Goal: Task Accomplishment & Management: Use online tool/utility

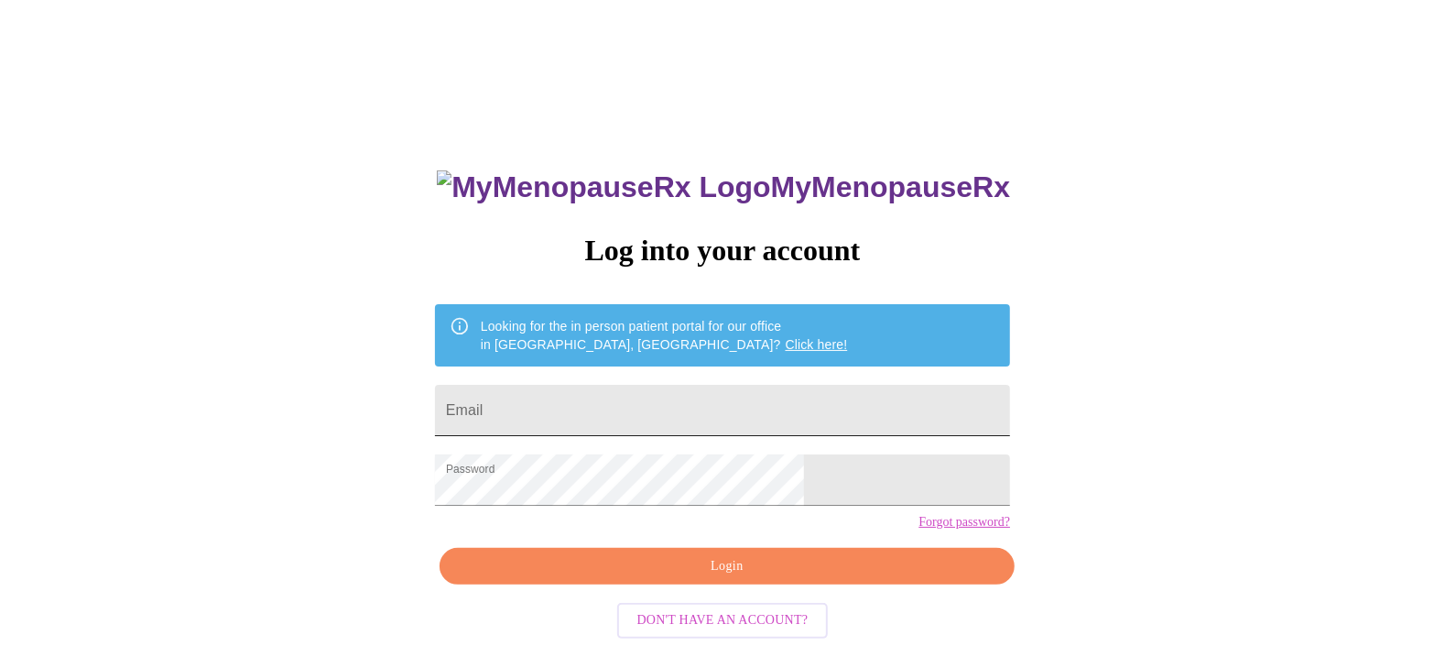
click at [621, 396] on input "Email" at bounding box center [722, 410] width 575 height 51
type input "flakeysapps@yahoo.com"
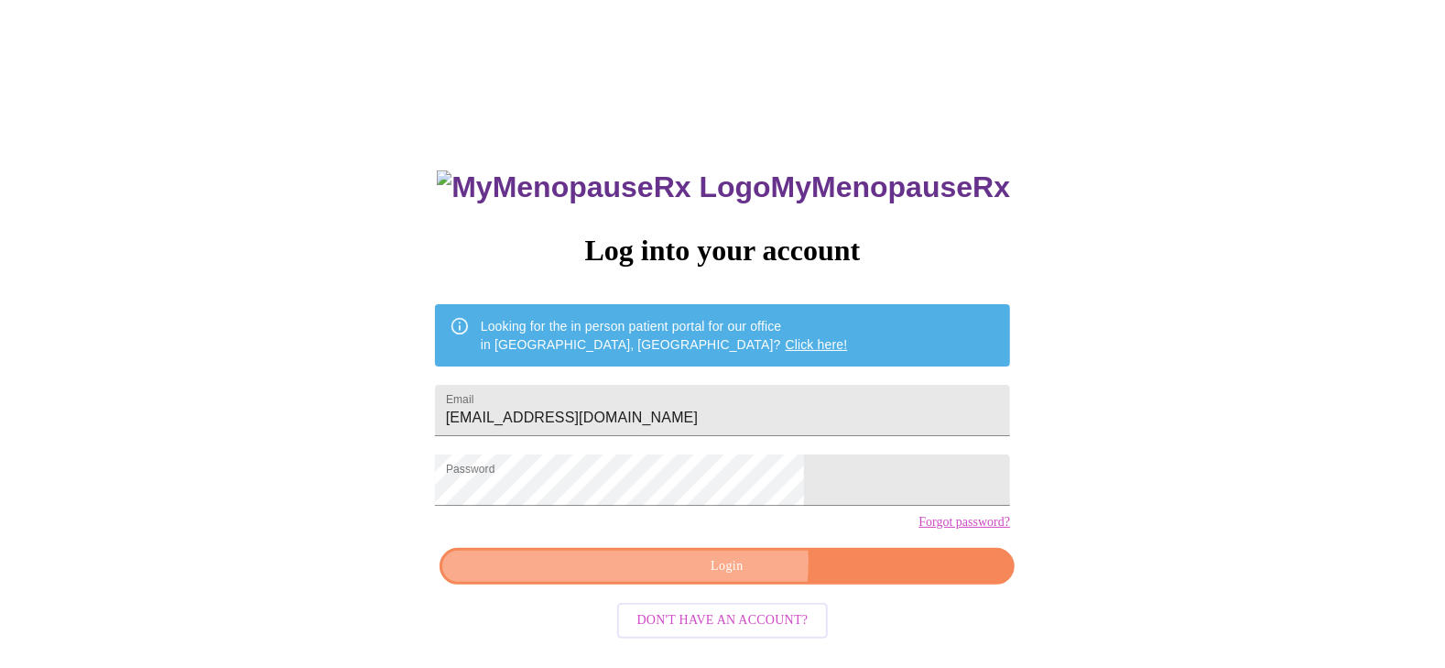
click at [711, 578] on span "Login" at bounding box center [727, 566] width 533 height 23
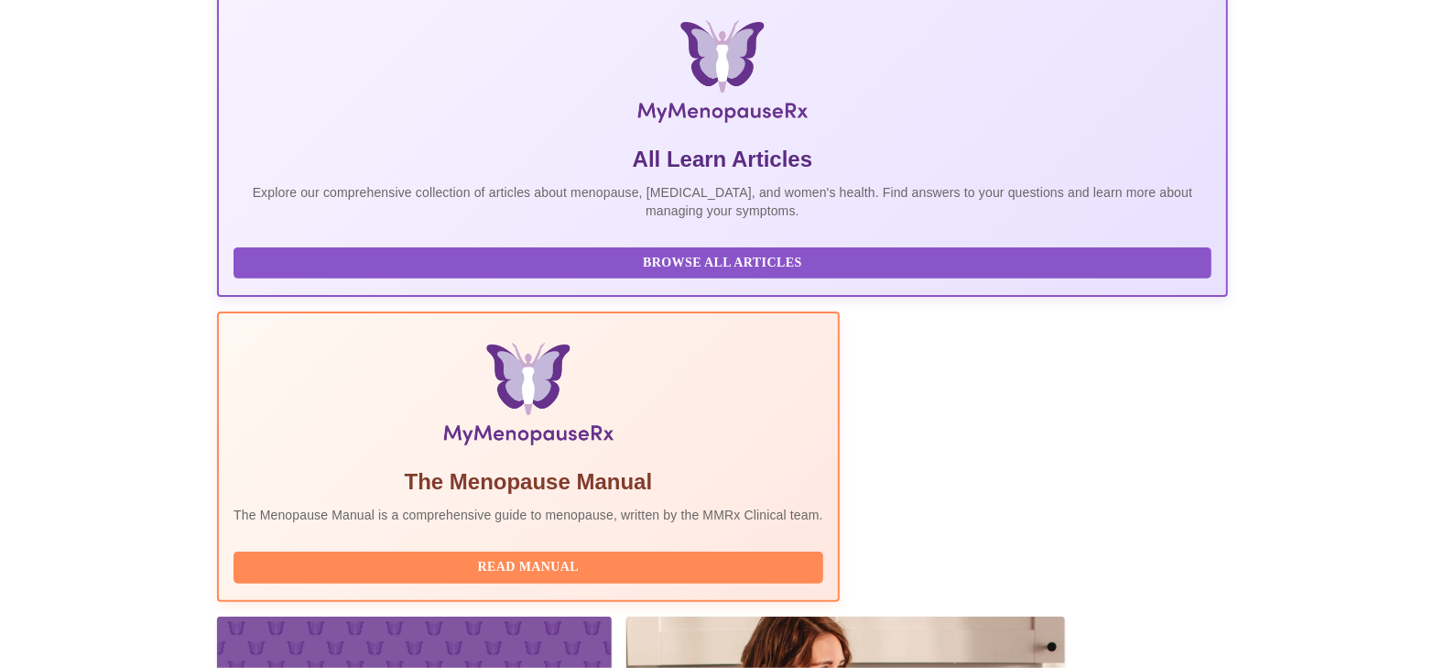
scroll to position [331, 0]
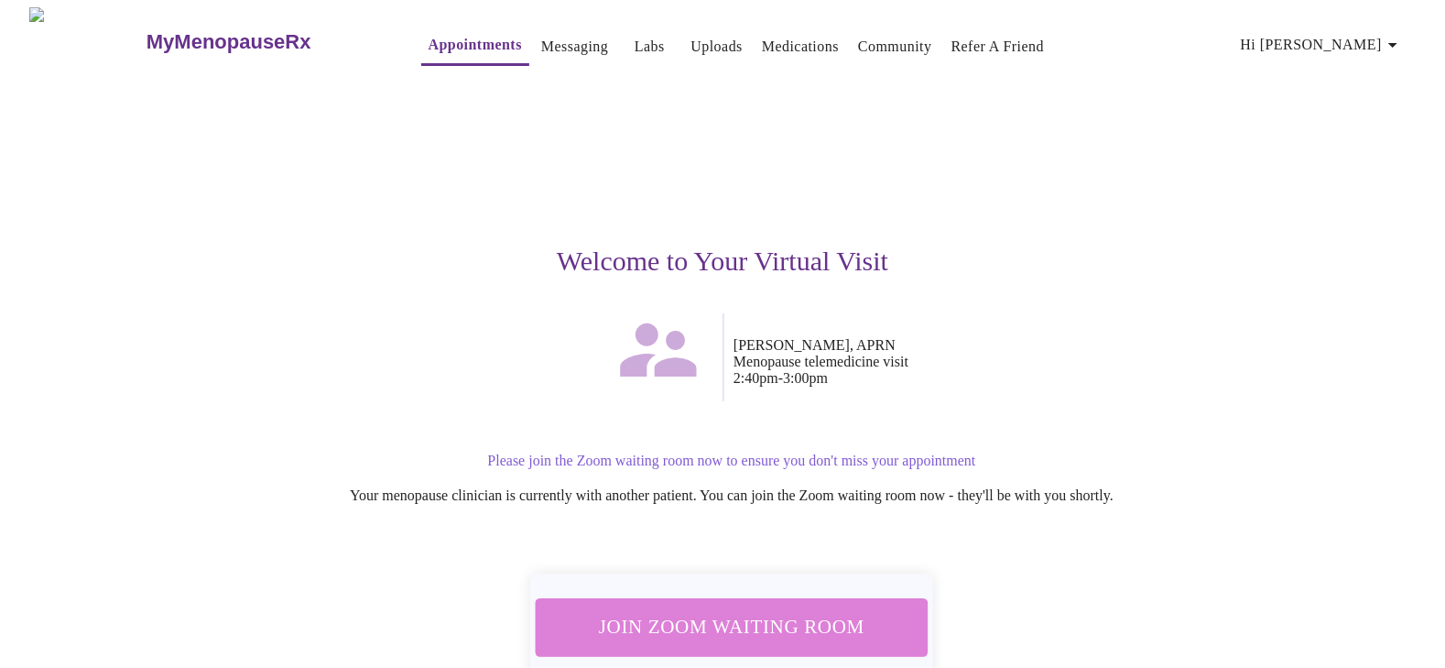
click at [791, 610] on span "Join Zoom Waiting Room" at bounding box center [732, 627] width 344 height 34
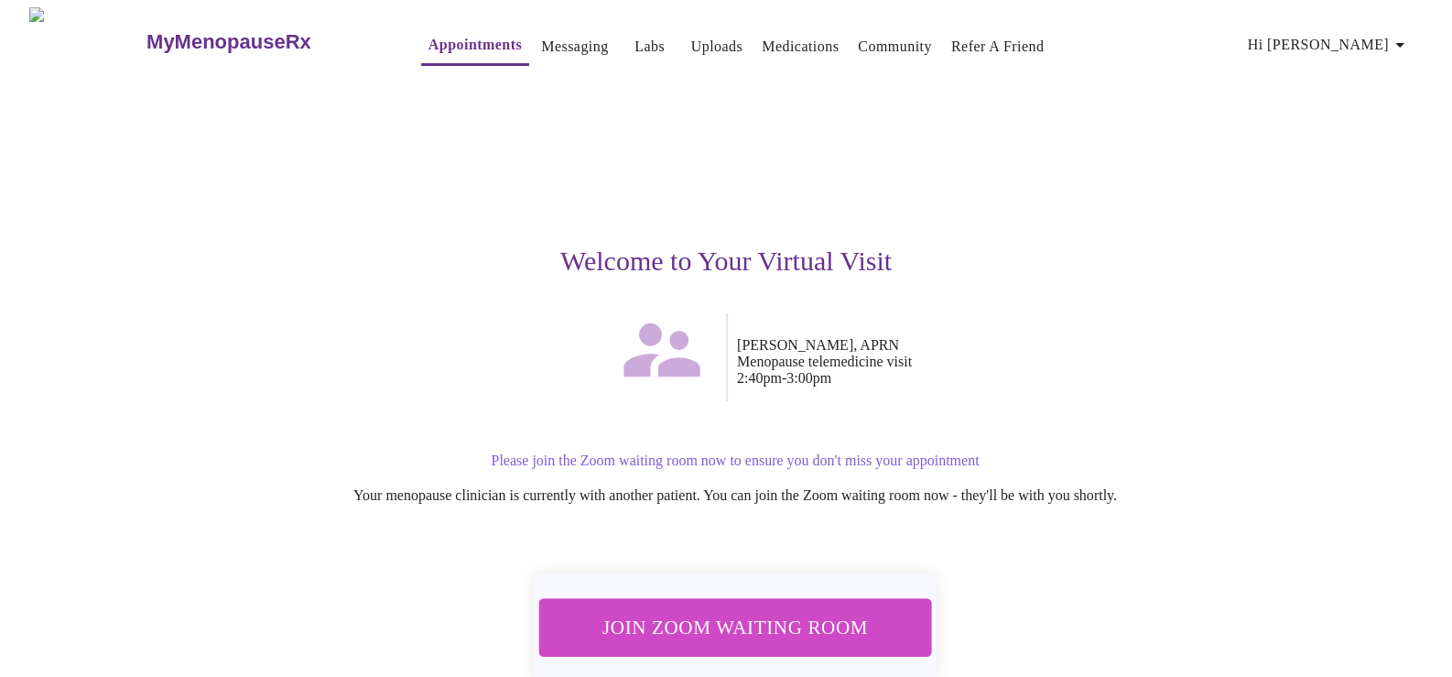
click at [678, 626] on span "Join Zoom Waiting Room" at bounding box center [735, 627] width 344 height 34
click at [662, 622] on span "Join Zoom Waiting Room" at bounding box center [735, 627] width 344 height 34
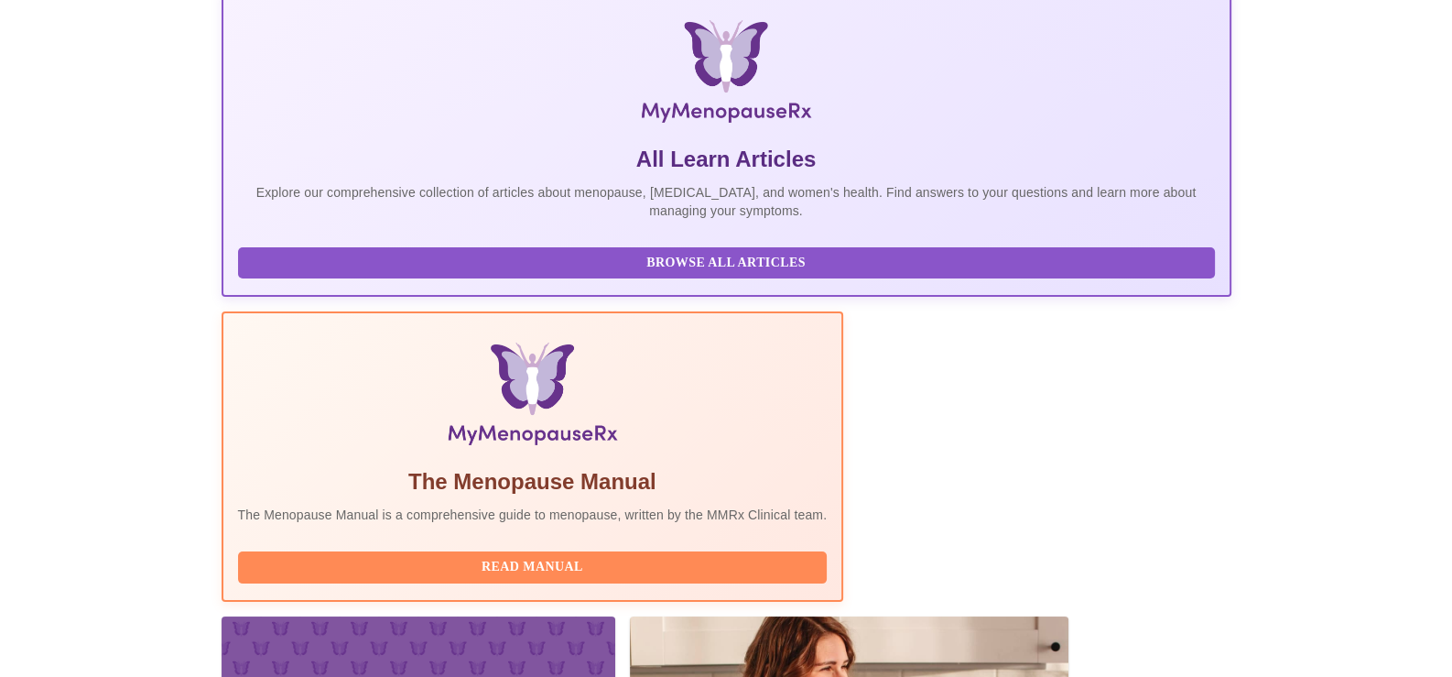
scroll to position [322, 0]
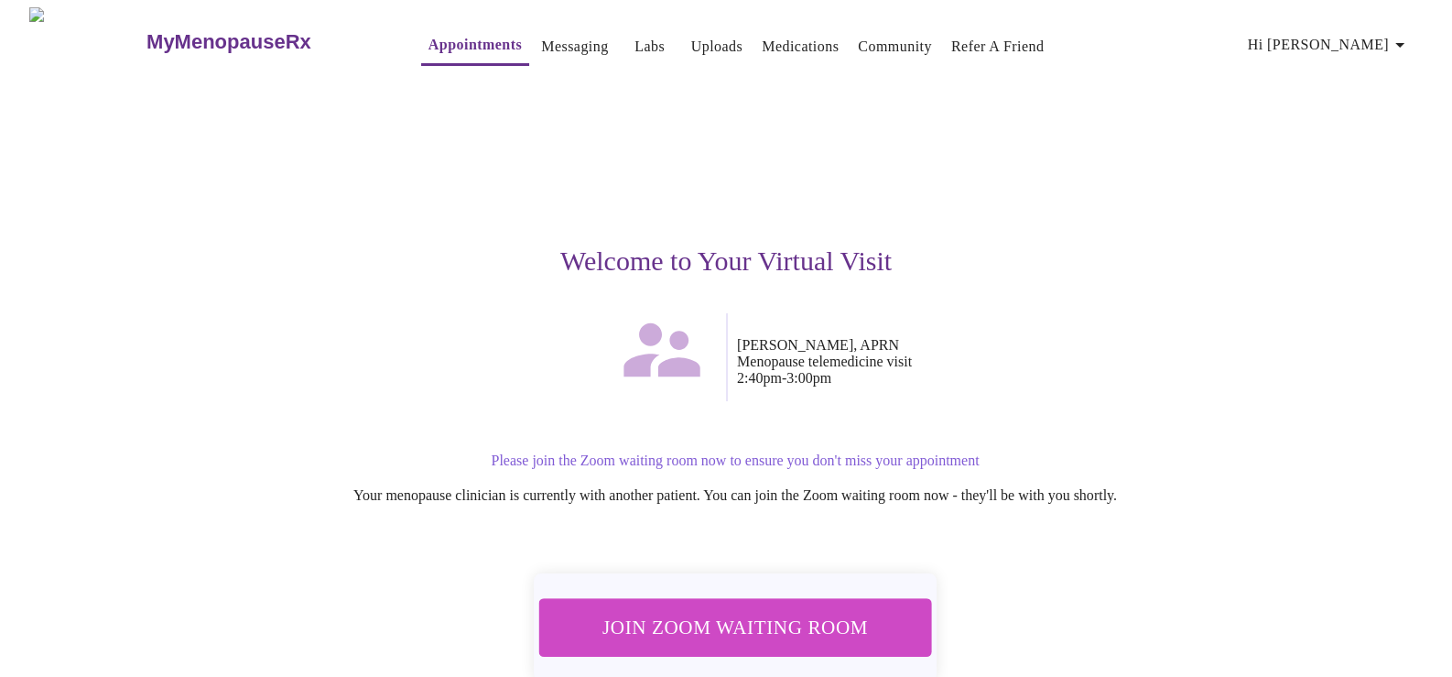
click at [657, 640] on button "Join Zoom Waiting Room" at bounding box center [734, 627] width 393 height 58
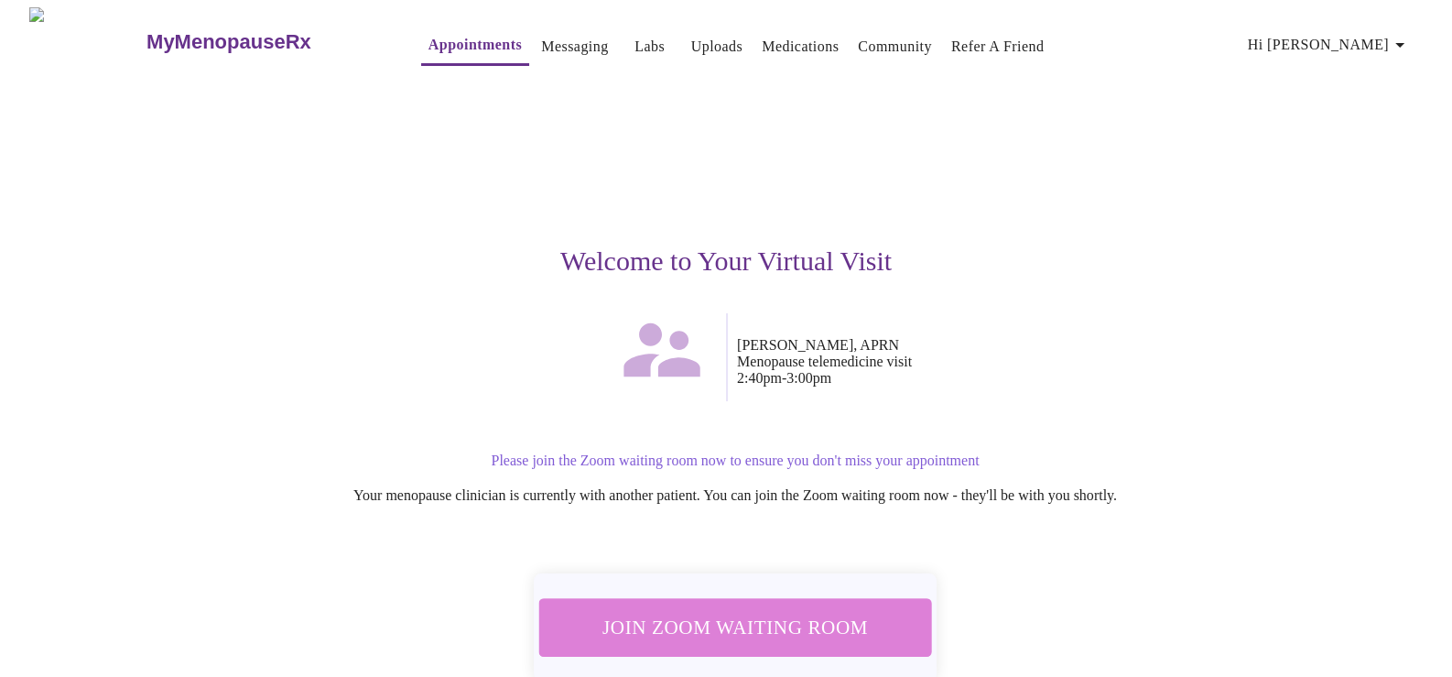
click at [737, 622] on span "Join Zoom Waiting Room" at bounding box center [735, 626] width 357 height 35
click at [771, 616] on span "Join Zoom Waiting Room" at bounding box center [735, 627] width 345 height 34
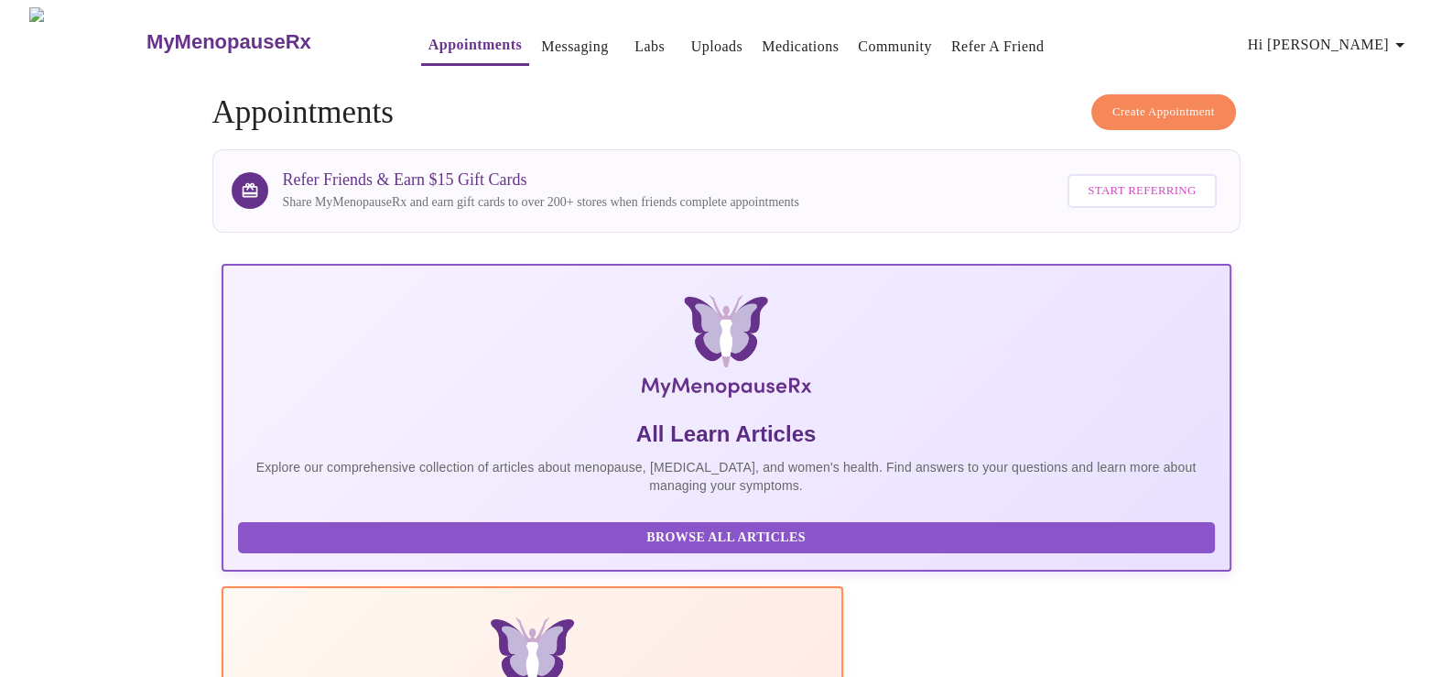
click at [1328, 36] on span "Hi [PERSON_NAME]" at bounding box center [1329, 45] width 163 height 26
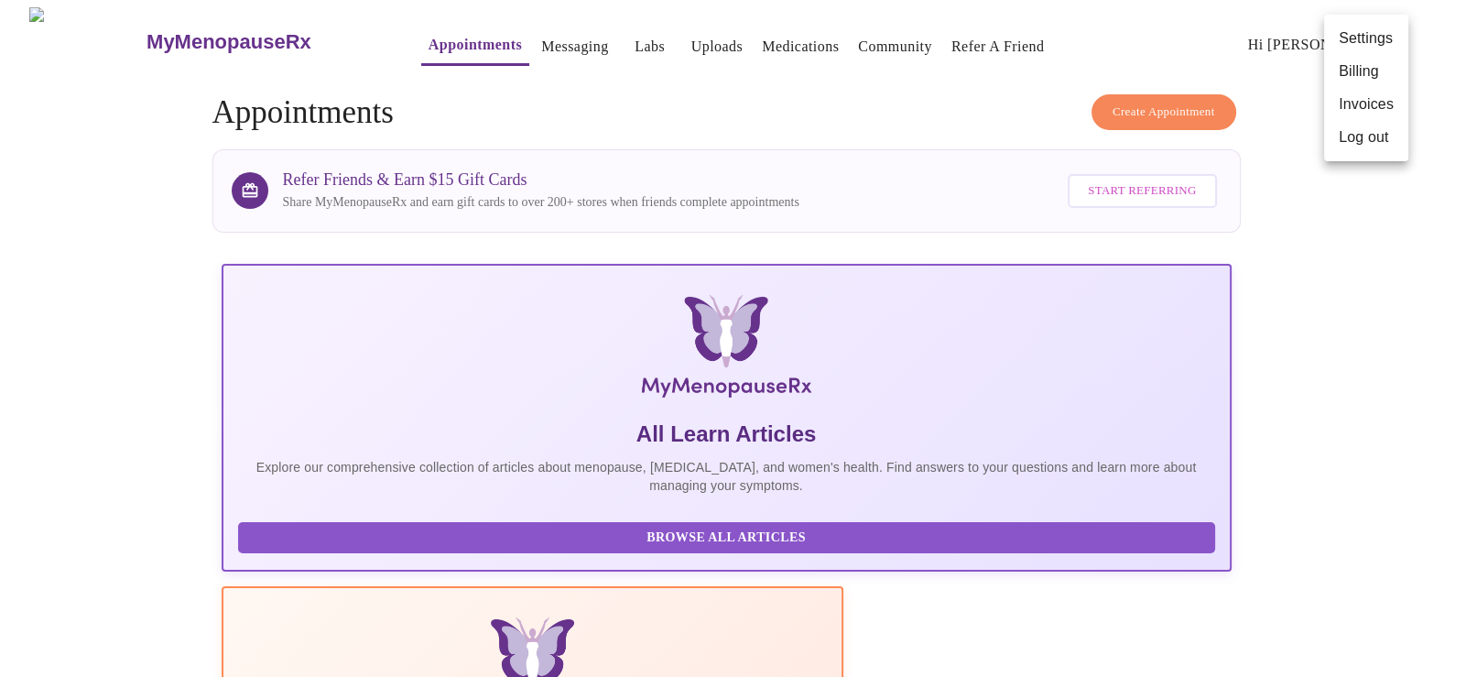
click at [1372, 141] on li "Log out" at bounding box center [1366, 137] width 84 height 33
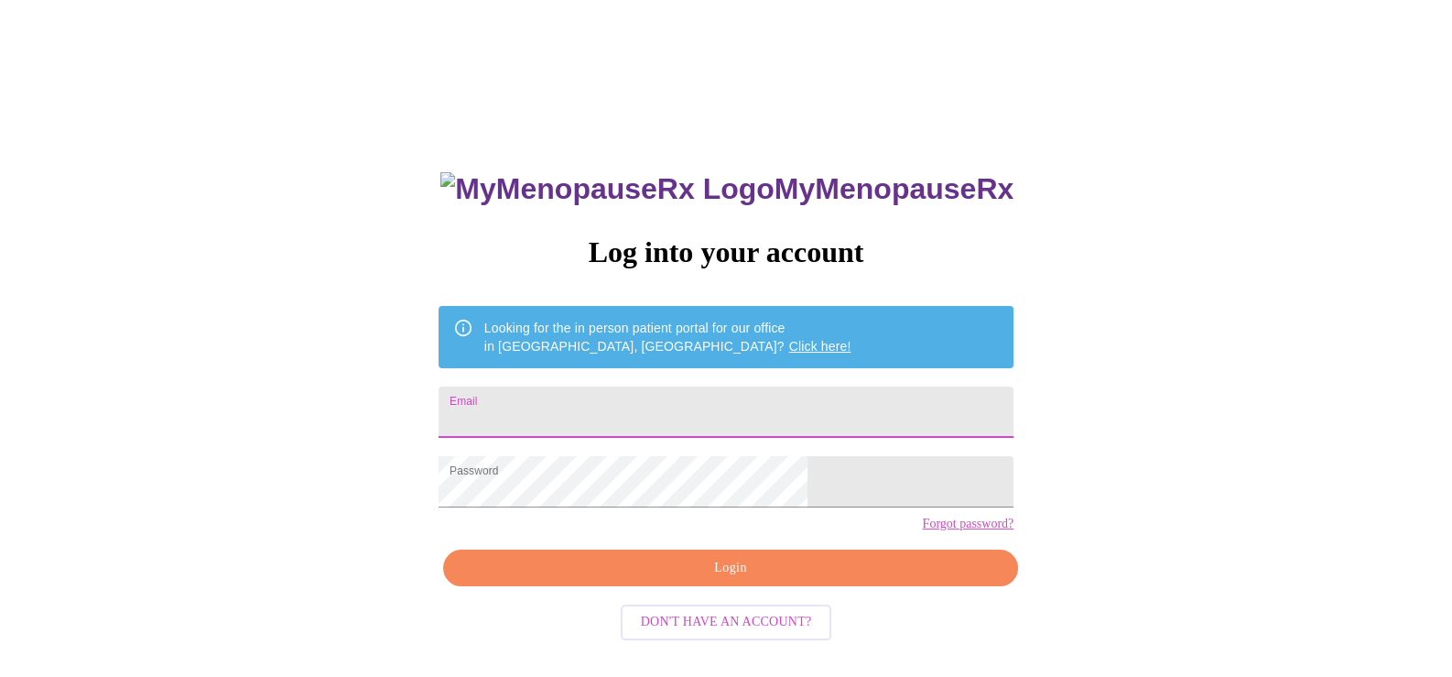
click at [719, 393] on input "Email" at bounding box center [726, 411] width 575 height 51
type input "flakeysapps@yahoo.com"
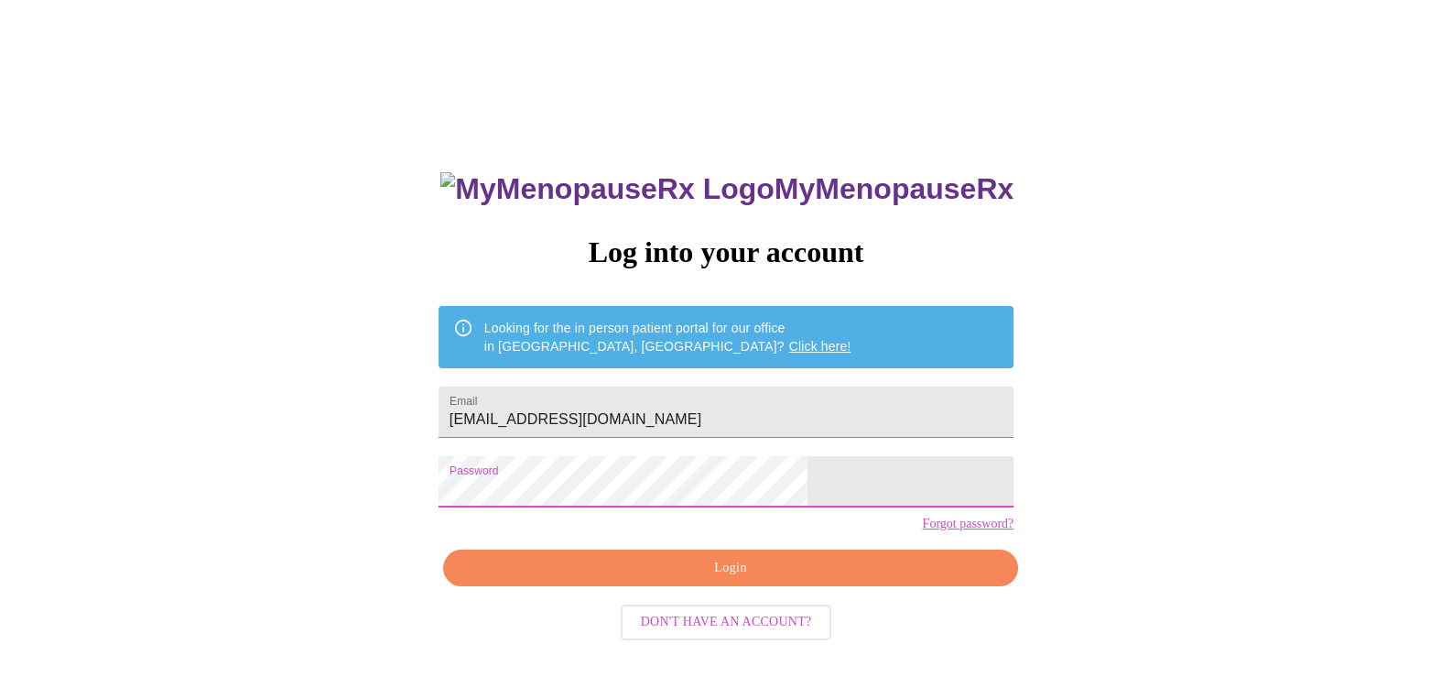
click at [1040, 600] on div "MyMenopauseRx Log into your account Looking for the in person patient portal fo…" at bounding box center [726, 413] width 1438 height 812
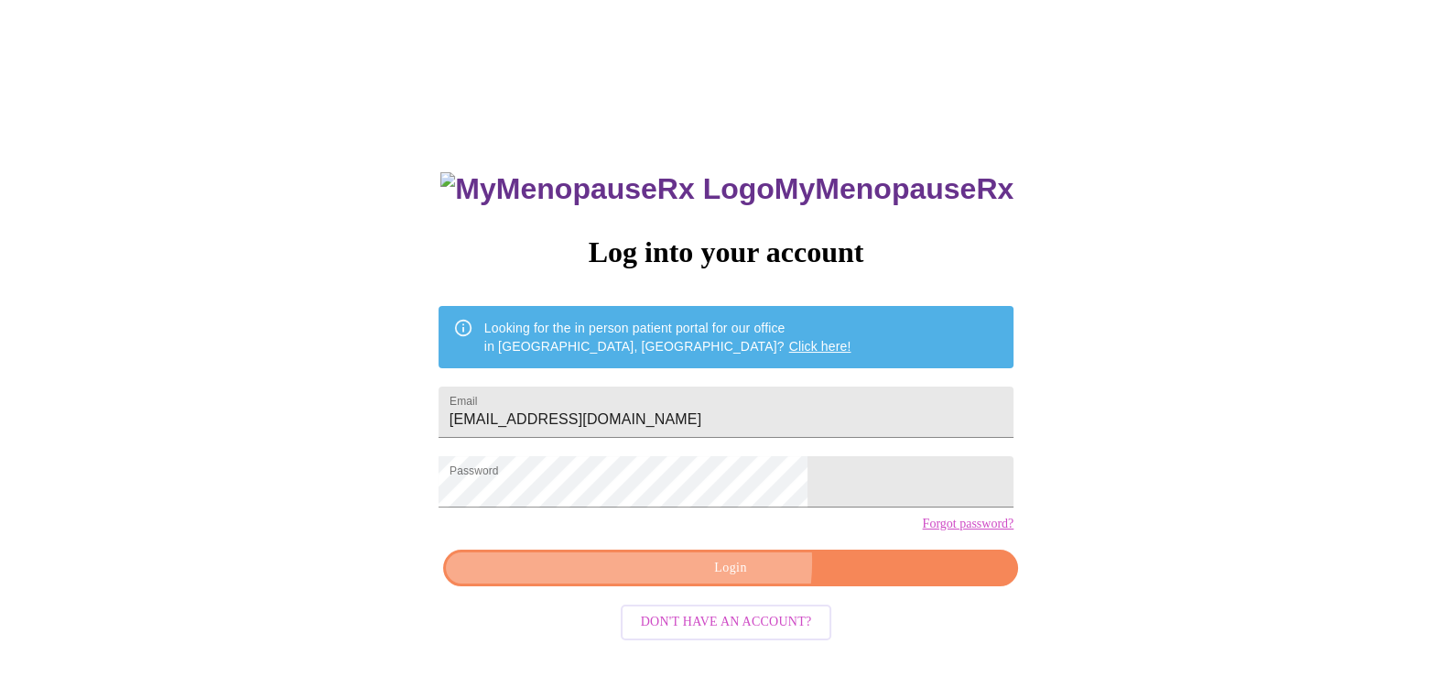
click at [719, 580] on span "Login" at bounding box center [730, 568] width 533 height 23
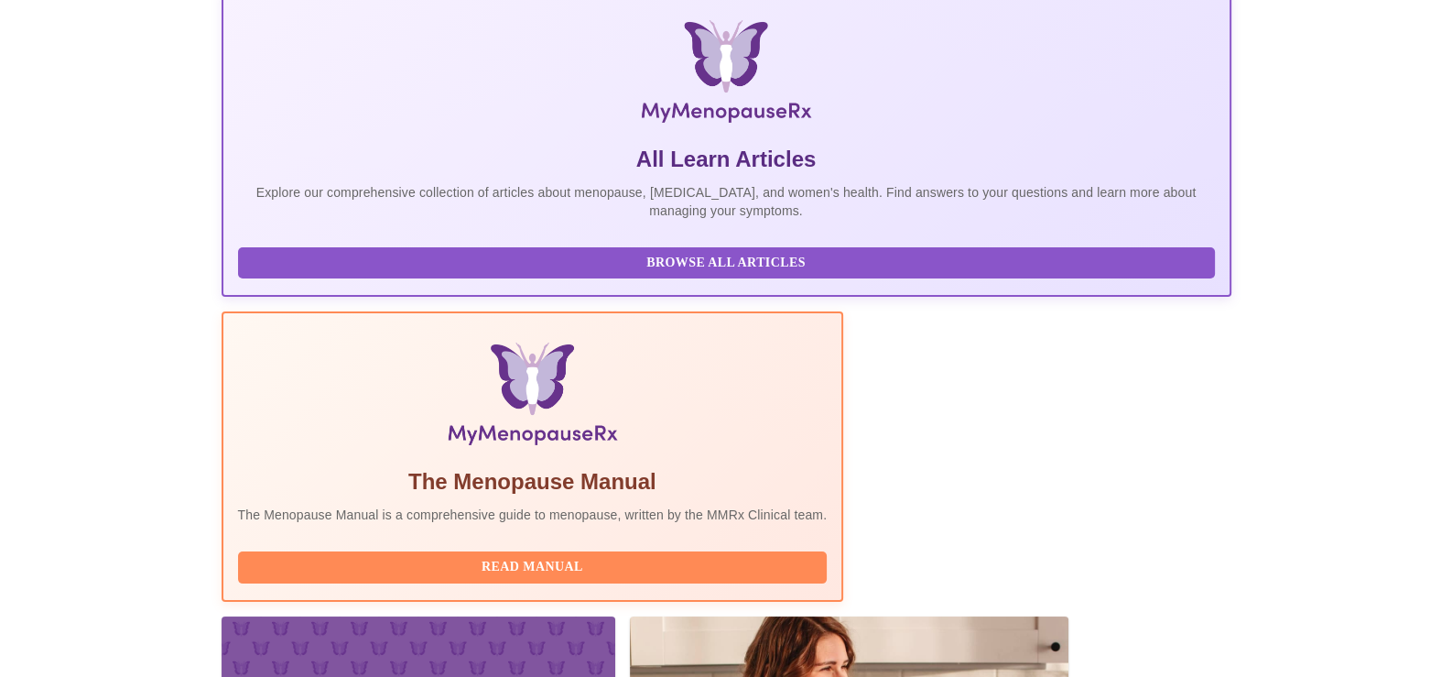
scroll to position [322, 0]
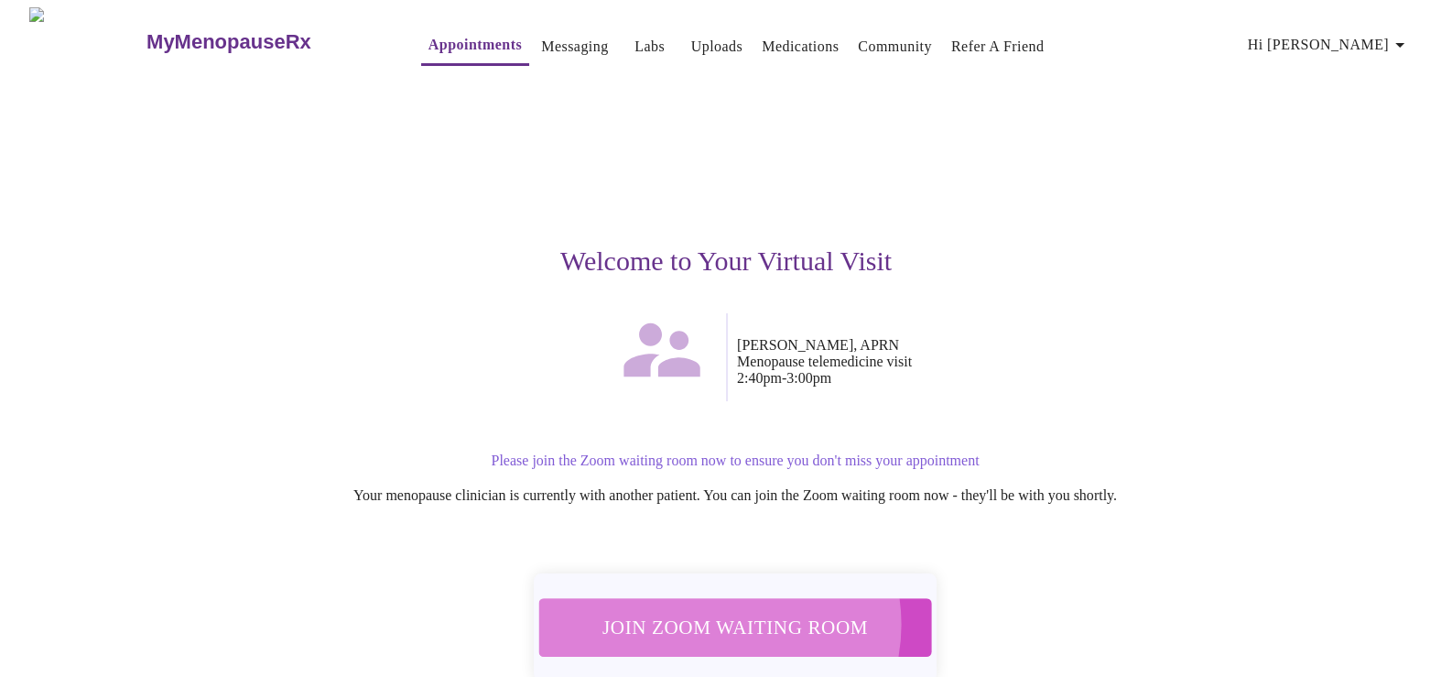
click at [722, 614] on span "Join Zoom Waiting Room" at bounding box center [735, 627] width 344 height 34
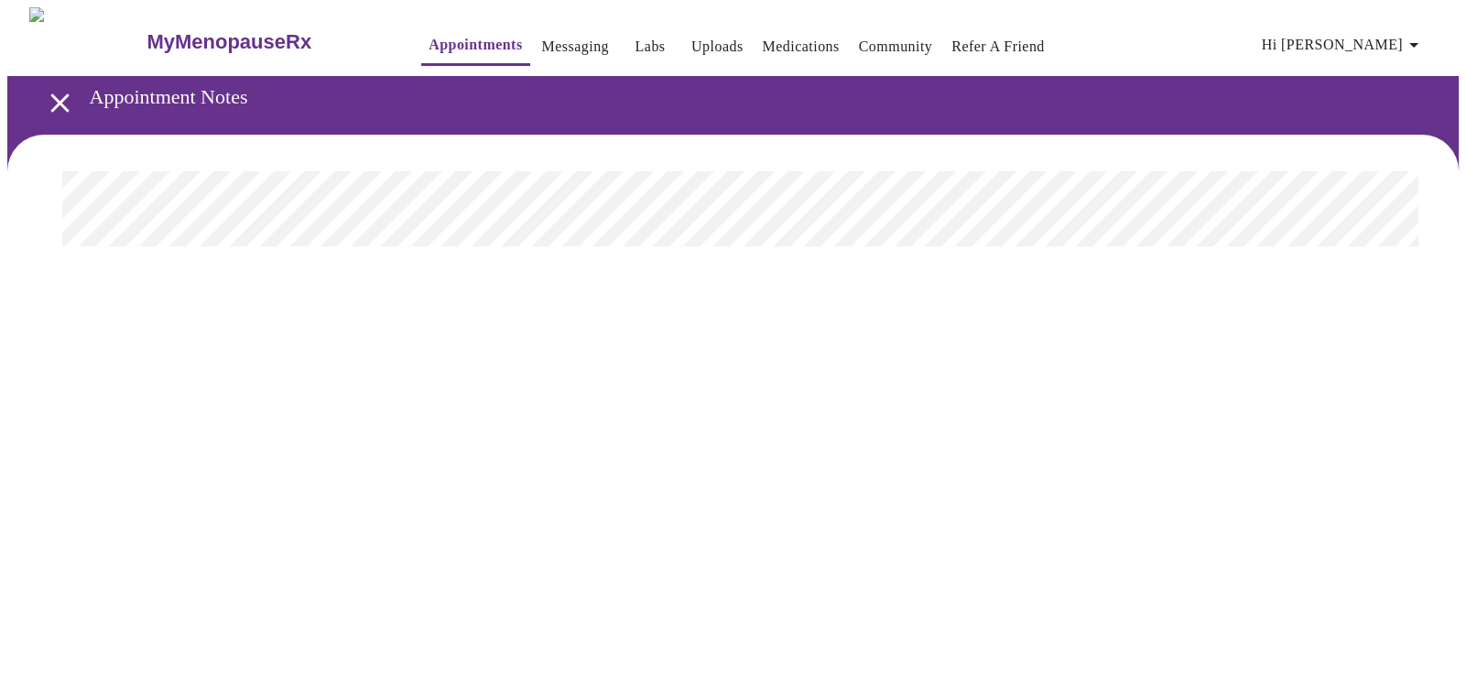
click at [447, 43] on link "Appointments" at bounding box center [475, 45] width 93 height 26
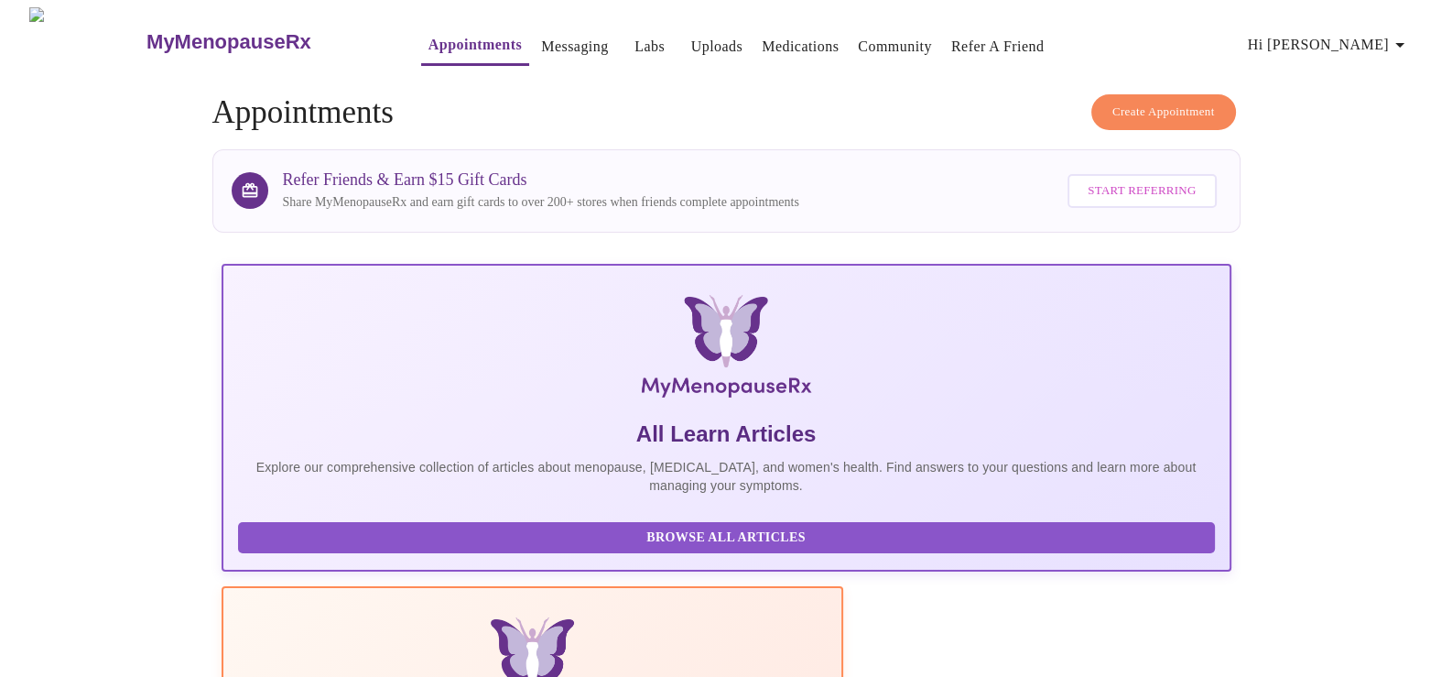
click at [1346, 32] on span "Hi [PERSON_NAME]" at bounding box center [1329, 45] width 163 height 26
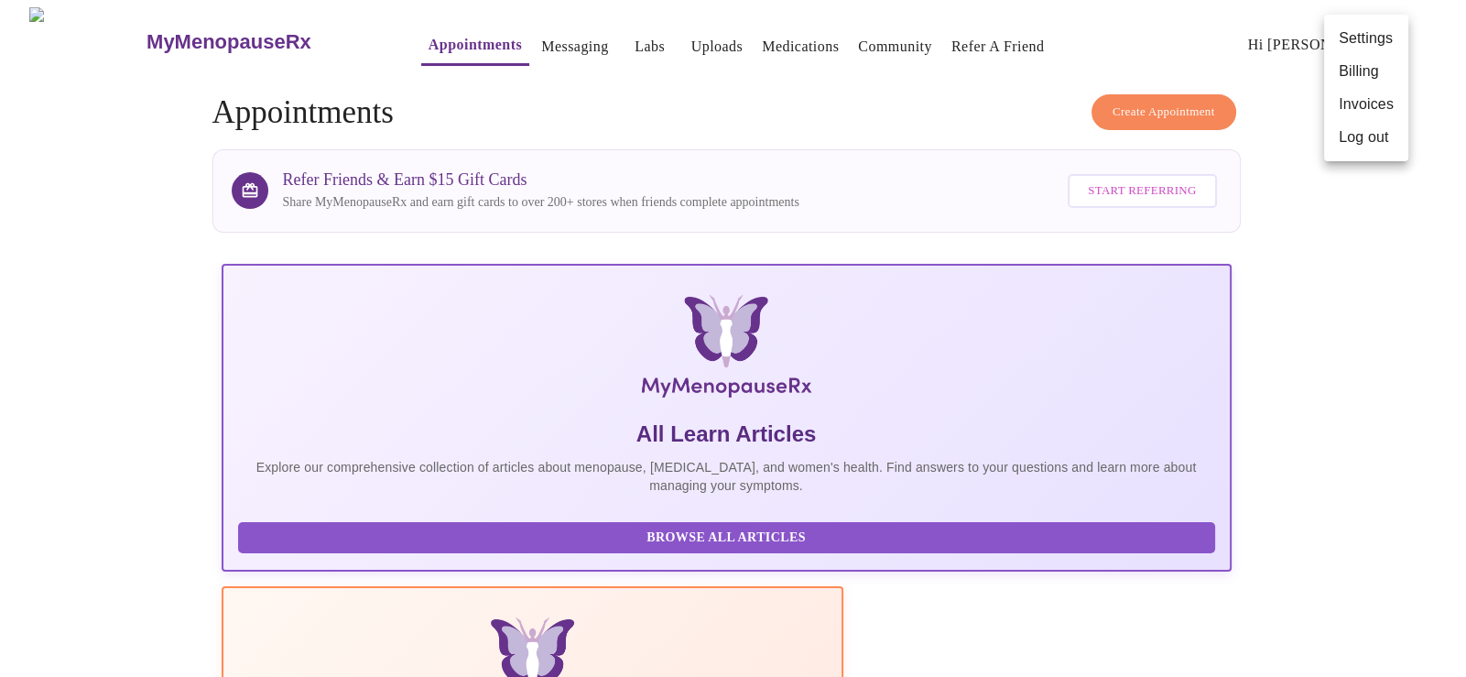
click at [879, 132] on div at bounding box center [733, 338] width 1466 height 677
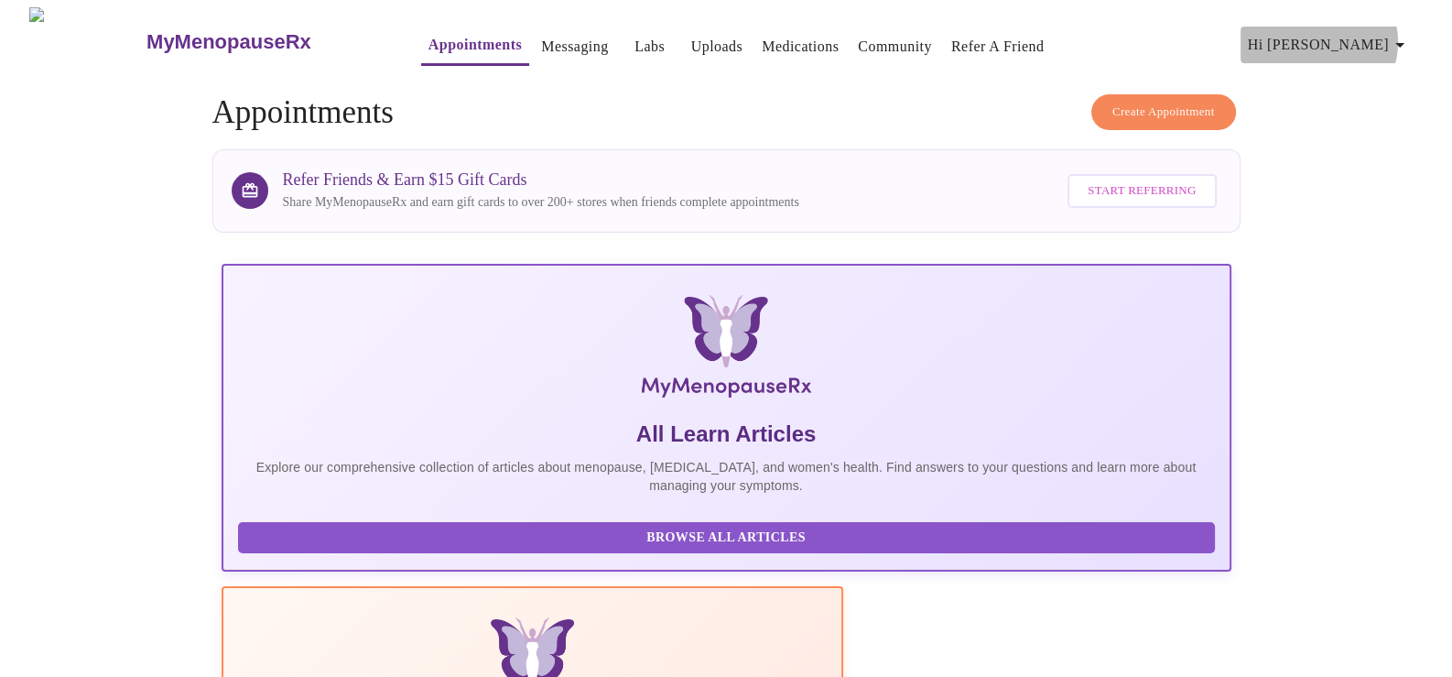
click at [1383, 35] on span "Hi [PERSON_NAME]" at bounding box center [1329, 45] width 163 height 26
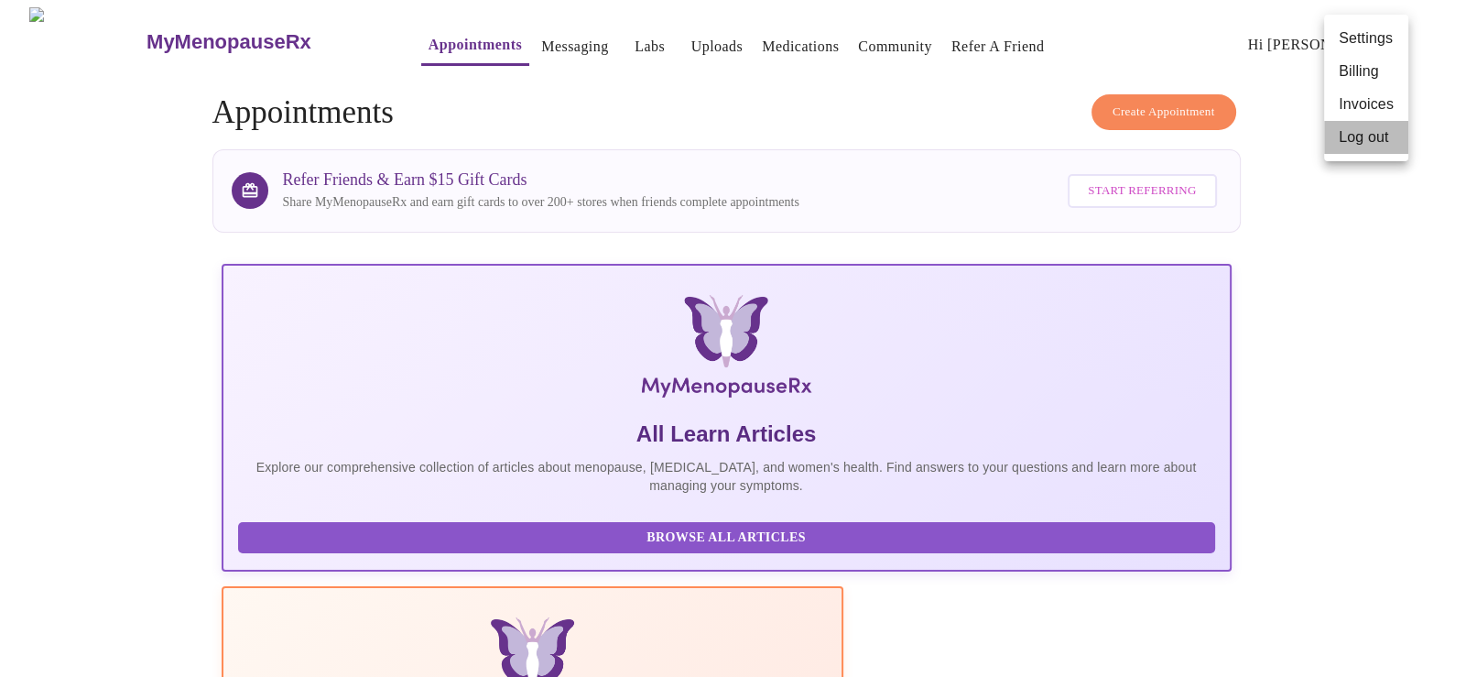
click at [1372, 132] on li "Log out" at bounding box center [1366, 137] width 84 height 33
